Goal: Information Seeking & Learning: Learn about a topic

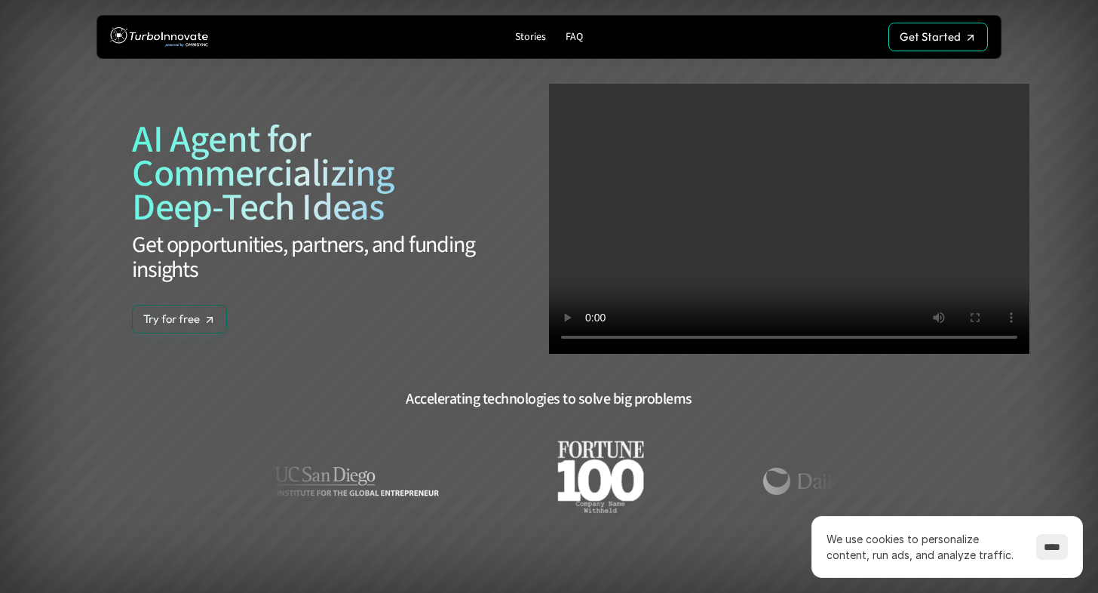
click at [233, 190] on span "AI Agent for Commercializing Deep-Tech Ideas" at bounding box center [308, 173] width 368 height 117
click at [158, 36] on img at bounding box center [159, 37] width 98 height 28
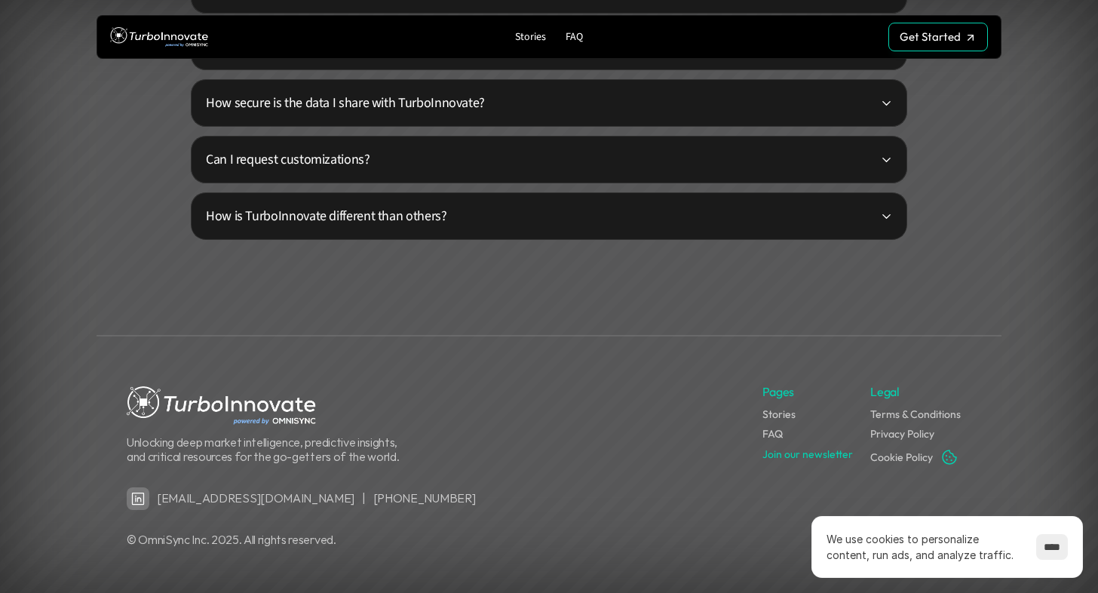
scroll to position [3851, 0]
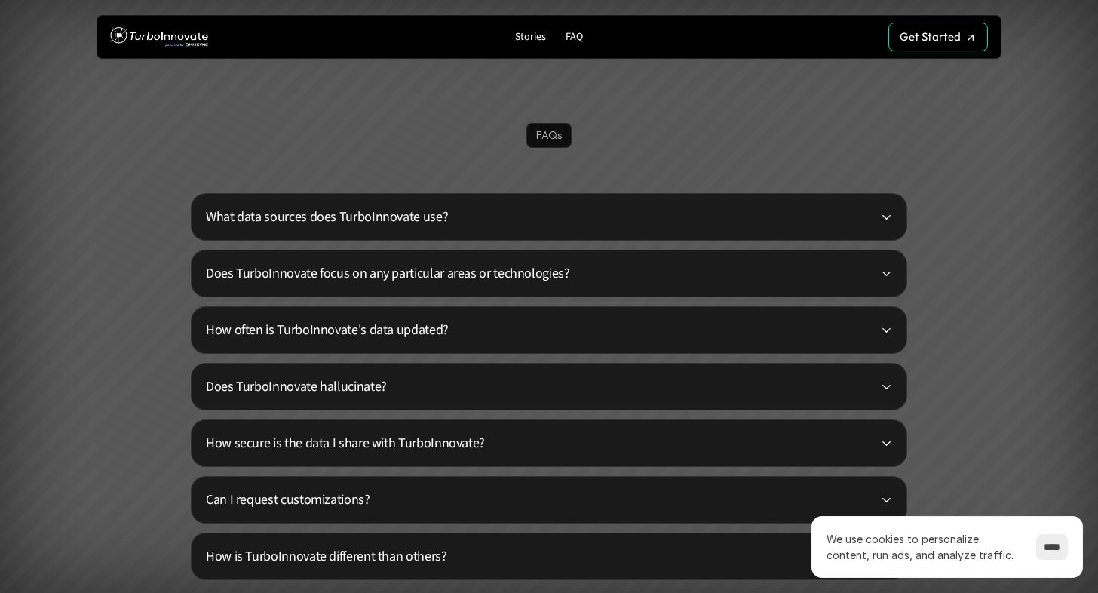
click at [381, 235] on div "What data sources does TurboInnovate use?" at bounding box center [549, 217] width 716 height 48
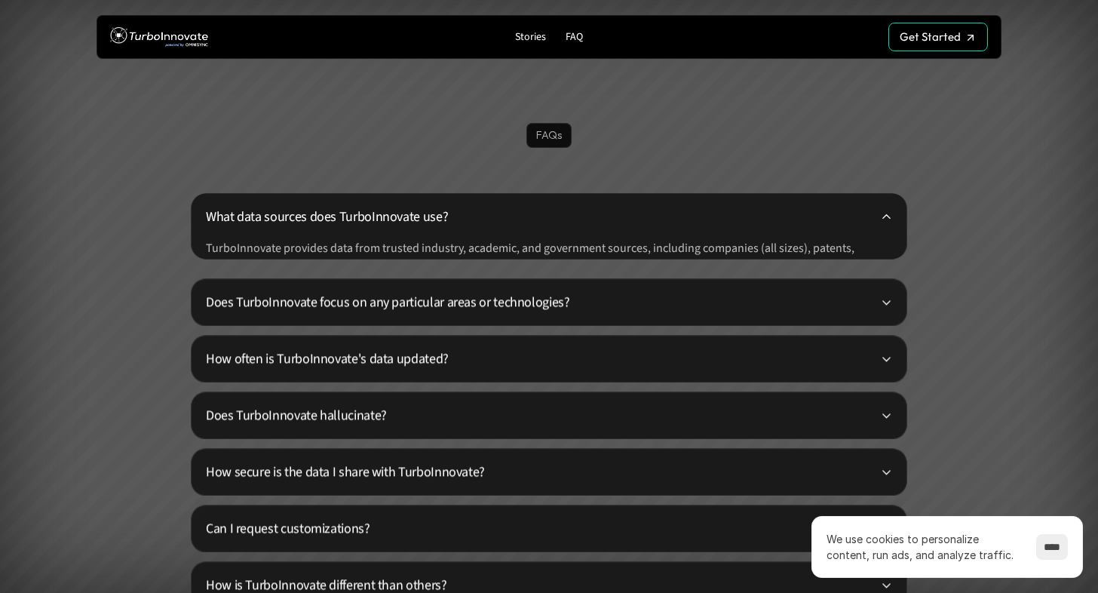
scroll to position [3511, 0]
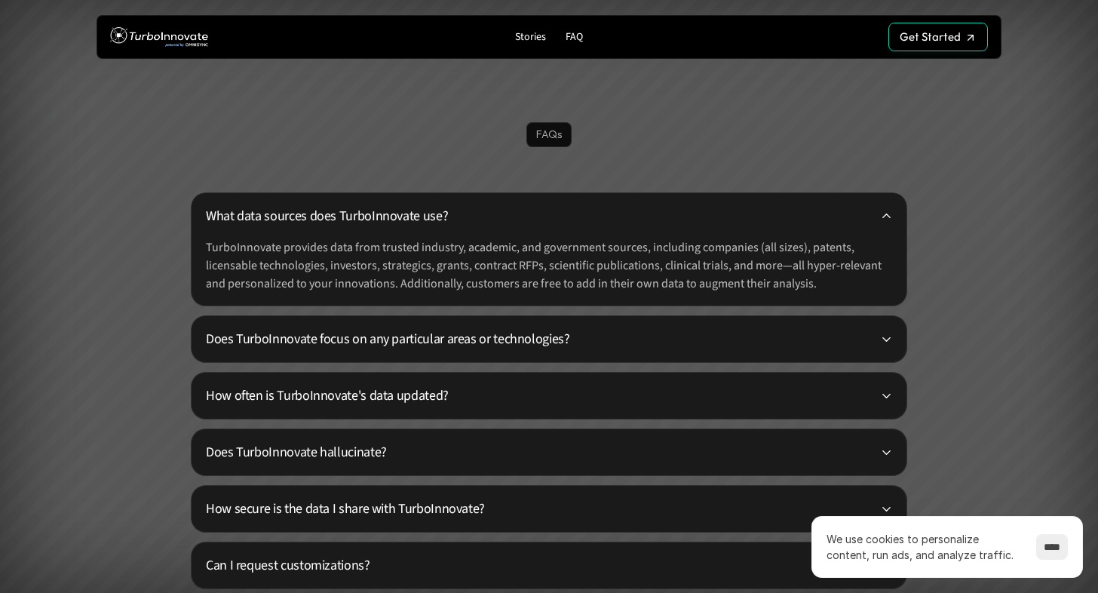
click at [381, 235] on div "What data sources does TurboInnovate use? TurboInnovate provides data from trus…" at bounding box center [549, 249] width 716 height 114
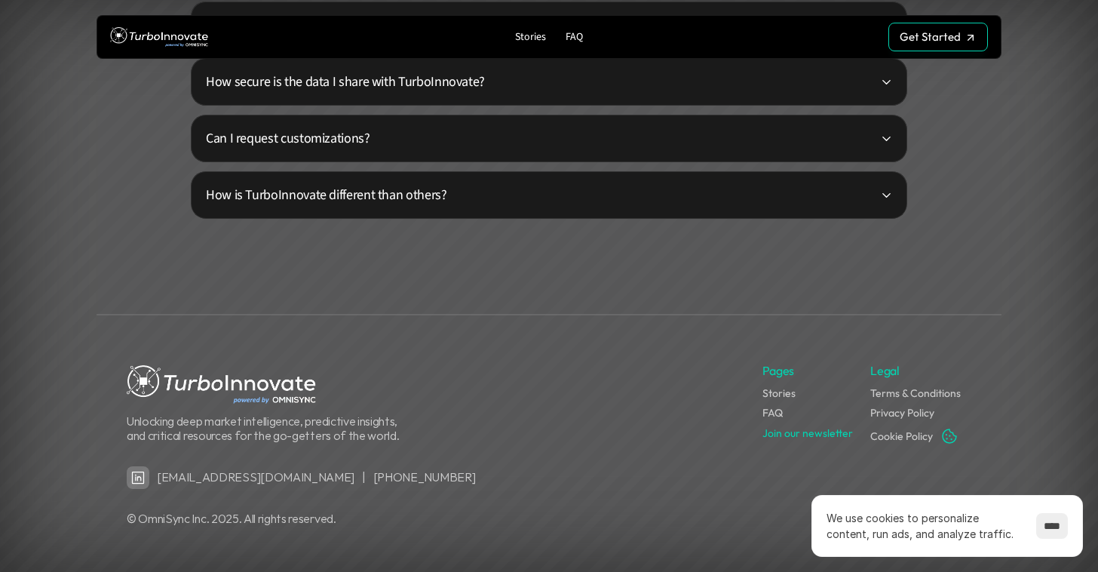
scroll to position [3872, 0]
click at [199, 474] on link "[EMAIL_ADDRESS][DOMAIN_NAME]" at bounding box center [256, 475] width 198 height 15
